Goal: Task Accomplishment & Management: Complete application form

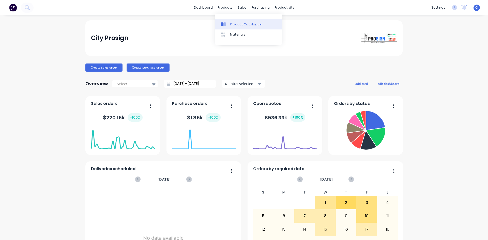
click at [232, 24] on div "Product Catalogue" at bounding box center [245, 24] width 31 height 5
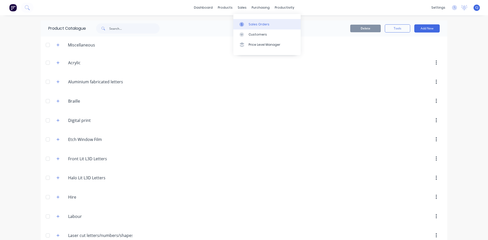
click at [246, 23] on div at bounding box center [243, 24] width 8 height 5
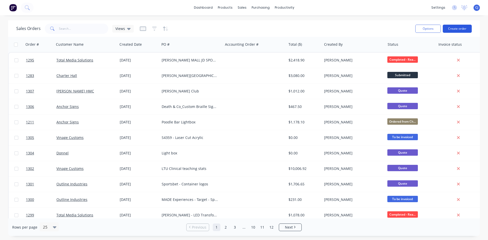
click at [457, 30] on button "Create order" at bounding box center [456, 29] width 29 height 8
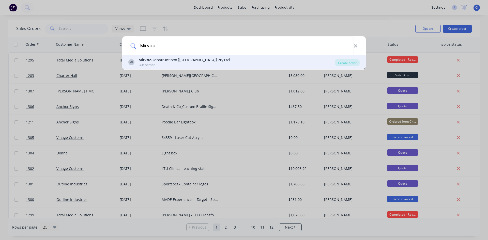
type input "Mirvac"
click at [155, 60] on div "Mirvac Constructions (VIC) Pty Ltd" at bounding box center [183, 59] width 91 height 5
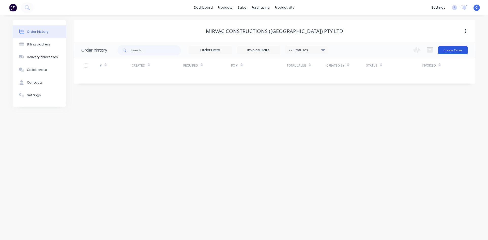
click at [446, 49] on button "Create Order" at bounding box center [452, 50] width 29 height 8
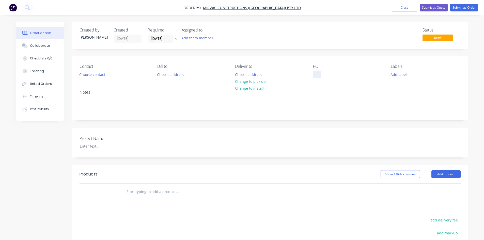
click at [319, 72] on div at bounding box center [317, 74] width 8 height 7
click at [335, 62] on div "Order details Collaborate Checklists 0/0 Tracking Linked Orders Timeline Profit…" at bounding box center [242, 176] width 462 height 308
click at [164, 38] on input "03/10/25" at bounding box center [160, 39] width 25 height 8
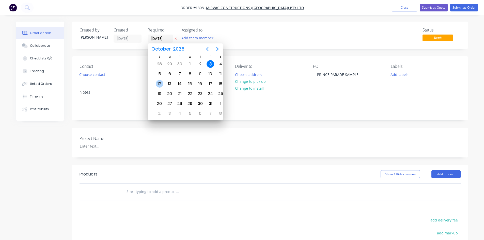
drag, startPoint x: 156, startPoint y: 84, endPoint x: 161, endPoint y: 85, distance: 5.2
click at [161, 85] on div "12" at bounding box center [160, 84] width 8 height 8
click at [166, 84] on div "13" at bounding box center [165, 84] width 8 height 8
type input "13/10/25"
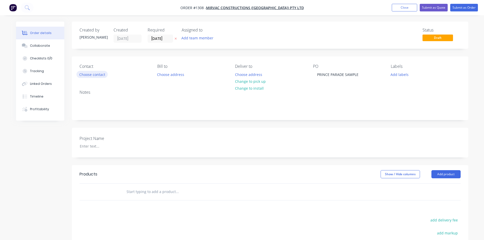
click at [103, 76] on button "Choose contact" at bounding box center [91, 74] width 31 height 7
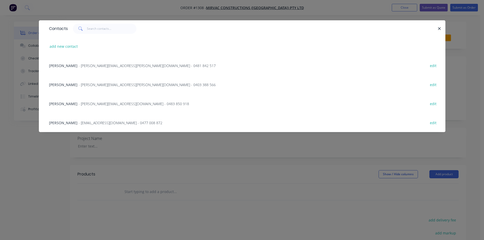
click at [67, 66] on span "Duncan McPhee" at bounding box center [63, 65] width 28 height 5
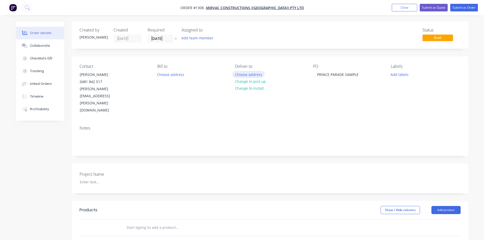
click at [244, 73] on button "Choose address" at bounding box center [248, 74] width 33 height 7
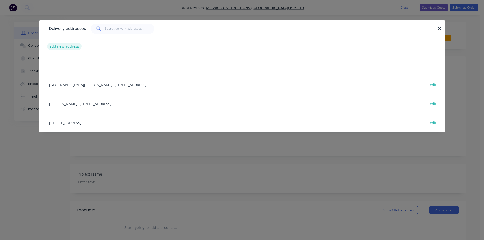
click at [63, 46] on button "add new address" at bounding box center [64, 46] width 35 height 7
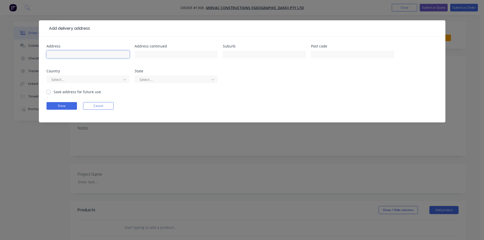
click at [87, 52] on input "text" at bounding box center [87, 55] width 83 height 8
paste input "369 Royal Parade, Parkville VIC 3052"
type input "369 Royal Parade, Parkville VIC 3052"
click at [60, 89] on div "Select..." at bounding box center [87, 81] width 83 height 15
click at [65, 91] on label "Save address for future use" at bounding box center [77, 91] width 47 height 5
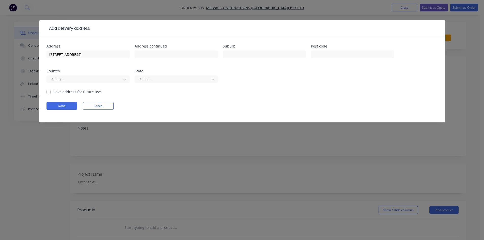
click at [51, 91] on input "Save address for future use" at bounding box center [48, 91] width 4 height 5
checkbox input "true"
click at [61, 104] on button "Done" at bounding box center [61, 106] width 30 height 8
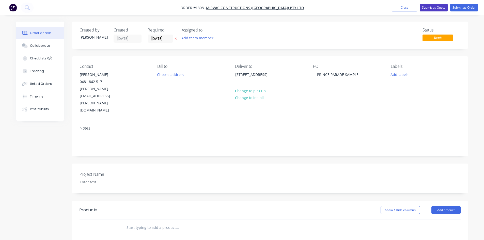
click at [442, 9] on button "Submit as Quote" at bounding box center [434, 8] width 28 height 8
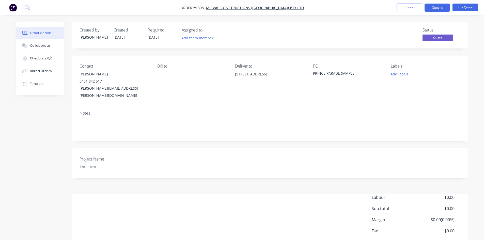
click at [46, 107] on div "Created by Casey Created 03/10/25 Required 13/10/25 Assigned to Add team member…" at bounding box center [242, 145] width 452 height 247
click at [402, 6] on button "Close" at bounding box center [408, 8] width 25 height 8
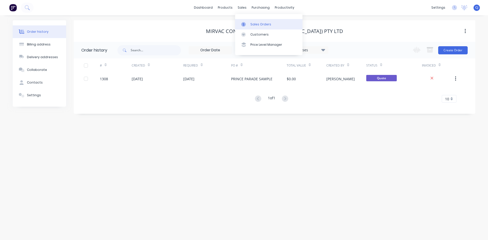
click at [246, 24] on div at bounding box center [245, 24] width 8 height 5
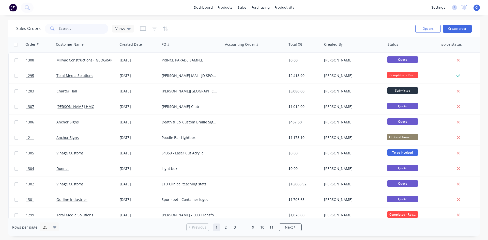
click at [93, 27] on input "text" at bounding box center [84, 29] width 50 height 10
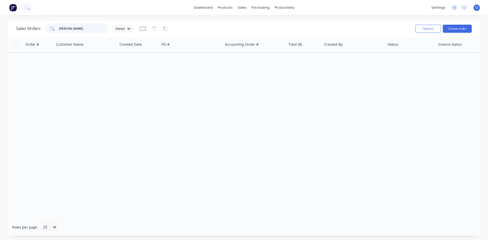
type input "ARCHER"
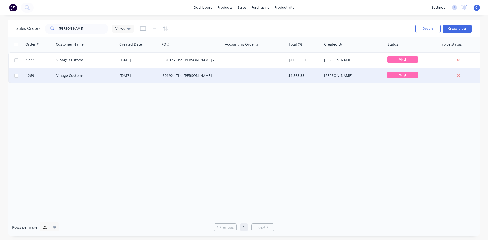
click at [255, 77] on div at bounding box center [254, 75] width 63 height 15
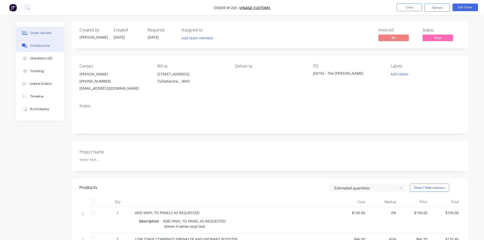
click at [36, 46] on div "Collaborate" at bounding box center [40, 45] width 20 height 5
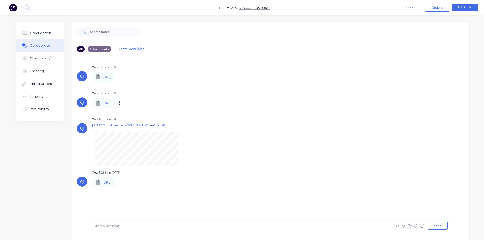
click at [105, 103] on p "JS0192_2mmAluminium_Brailles.ai" at bounding box center [106, 103] width 9 height 5
click at [43, 31] on div "Order details" at bounding box center [41, 33] width 22 height 5
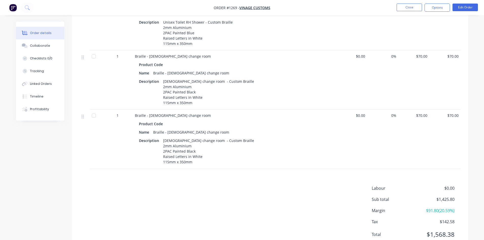
scroll to position [838, 0]
